Goal: Find specific page/section: Find specific page/section

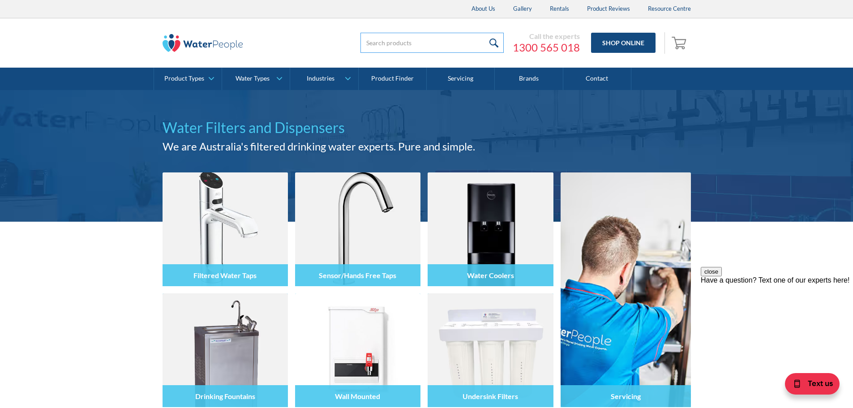
click at [404, 40] on input "search" at bounding box center [432, 43] width 143 height 20
paste input "RFC Radial"
type input "RFC Radial"
click at [497, 45] on input "submit" at bounding box center [494, 43] width 19 height 20
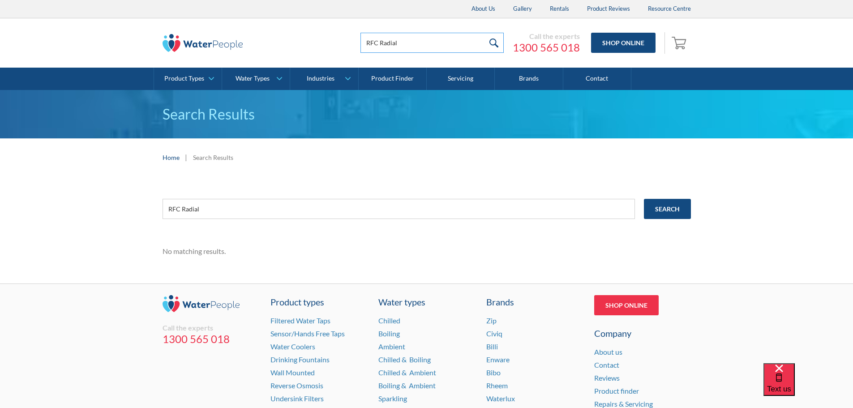
click at [384, 44] on input "RFC Radial" at bounding box center [432, 43] width 143 height 20
type input "RFC"
click at [496, 47] on input "submit" at bounding box center [494, 43] width 19 height 20
drag, startPoint x: 394, startPoint y: 35, endPoint x: 345, endPoint y: 37, distance: 48.9
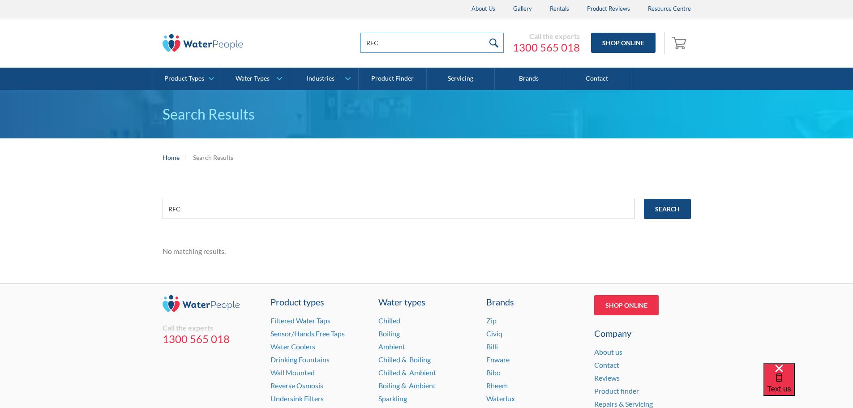
click at [345, 37] on div "RFC Call the experts 1300 565 018 Shop Online 0 Your Cart $0.00 : Remove 1 Subt…" at bounding box center [512, 43] width 358 height 27
type input "radial"
click at [485, 33] on input "submit" at bounding box center [494, 43] width 19 height 20
